Goal: Browse casually: Explore the website without a specific task or goal

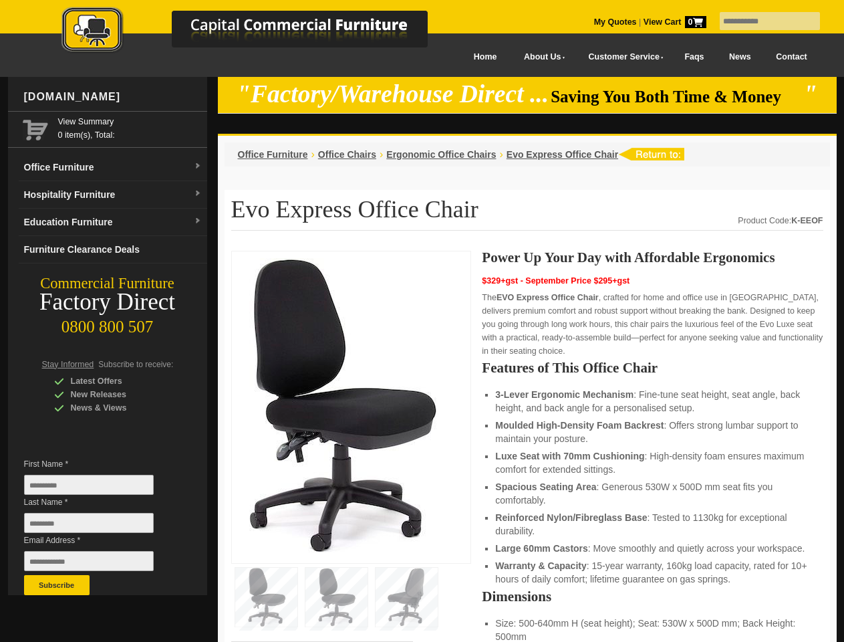
click at [761, 21] on input "text" at bounding box center [770, 21] width 100 height 18
click at [99, 526] on input "Last Name *" at bounding box center [89, 523] width 130 height 20
click at [57, 585] on button "Subscribe" at bounding box center [57, 585] width 66 height 20
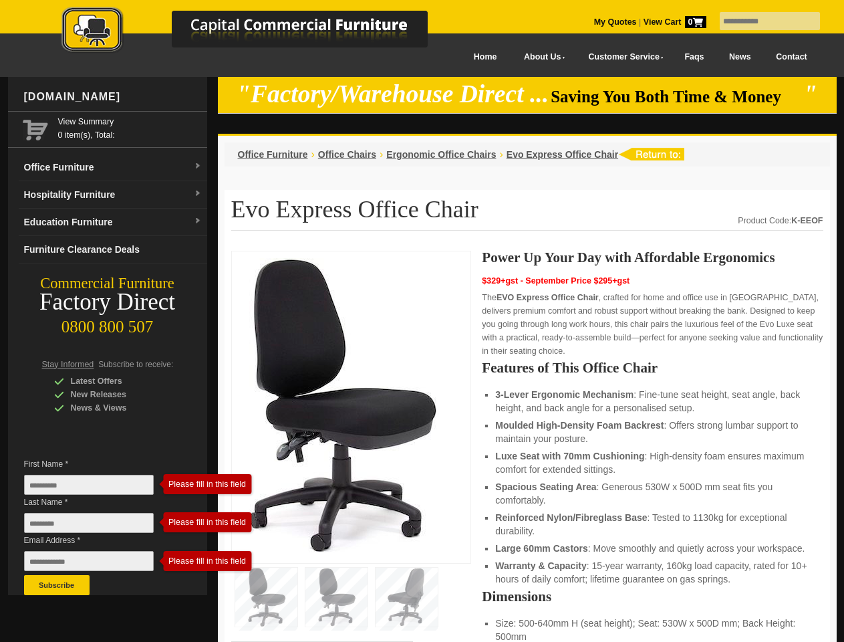
click at [527, 447] on ul "3-Lever Ergonomic Mechanism : Fine-tune seat height, seat angle, back height, a…" at bounding box center [652, 487] width 314 height 198
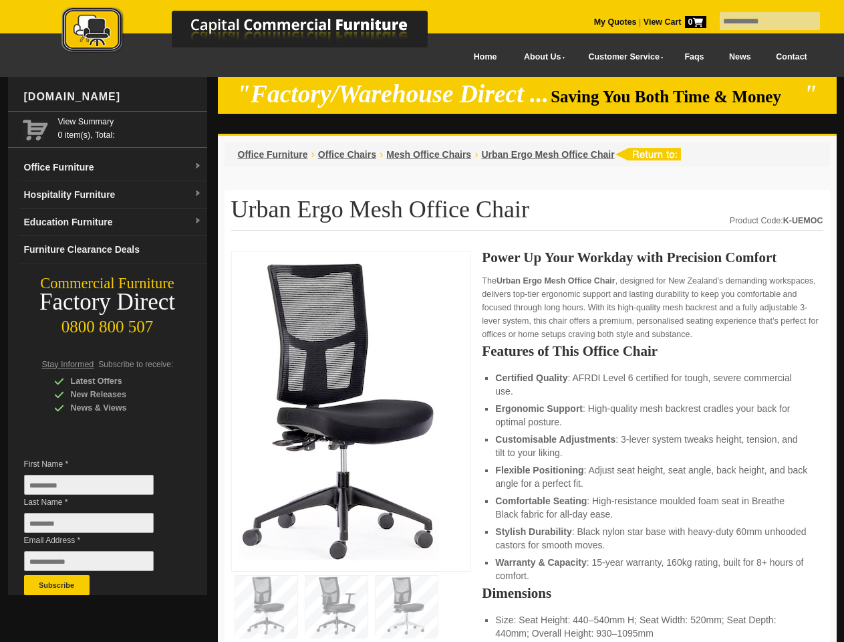
click at [761, 21] on input "text" at bounding box center [770, 21] width 100 height 18
click at [99, 526] on input "Last Name *" at bounding box center [89, 523] width 130 height 20
click at [57, 585] on button "Subscribe" at bounding box center [57, 585] width 66 height 20
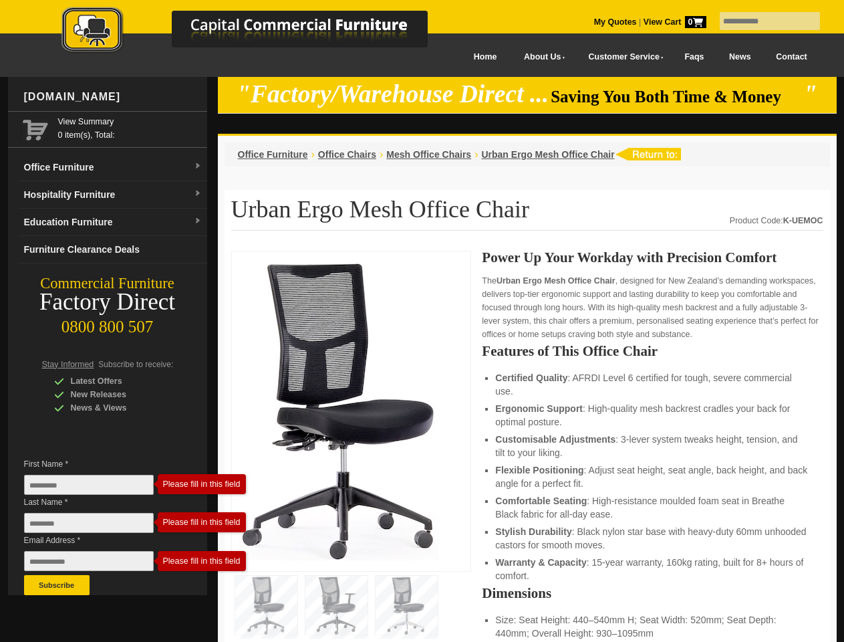
click at [527, 447] on li "Customisable Adjustments : 3-lever system tweaks height, tension, and tilt to y…" at bounding box center [652, 445] width 314 height 27
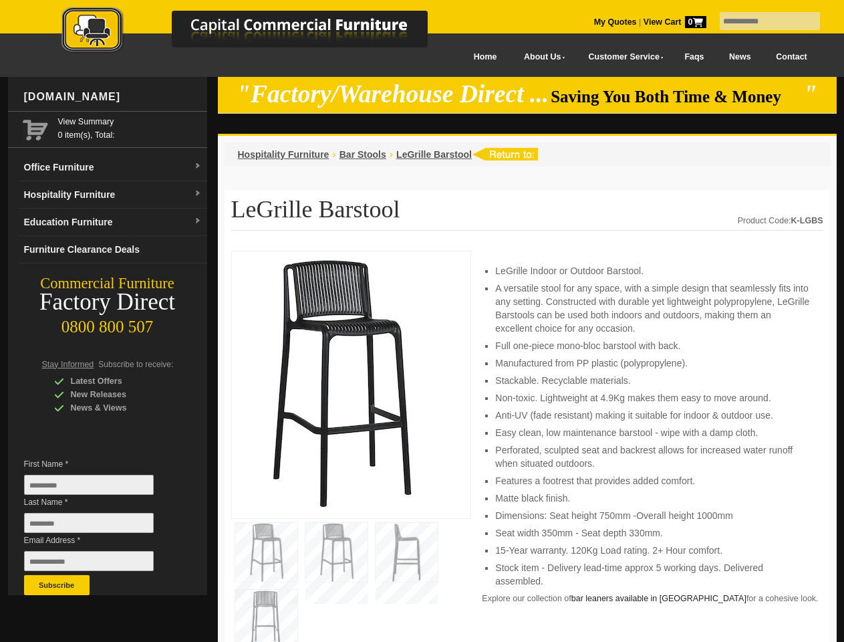
click at [761, 21] on input "text" at bounding box center [770, 21] width 100 height 18
click at [99, 526] on input "Last Name *" at bounding box center [89, 523] width 130 height 20
click at [57, 585] on button "Subscribe" at bounding box center [57, 585] width 66 height 20
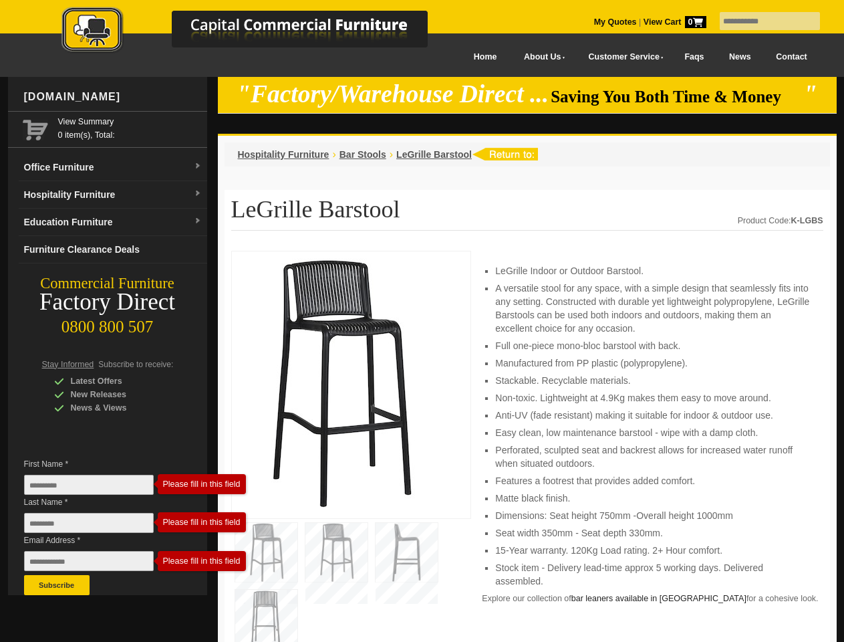
click at [527, 447] on li "Perforated, sculpted seat and backrest allows for increased water runoff when s…" at bounding box center [652, 456] width 314 height 27
